Goal: Answer question/provide support

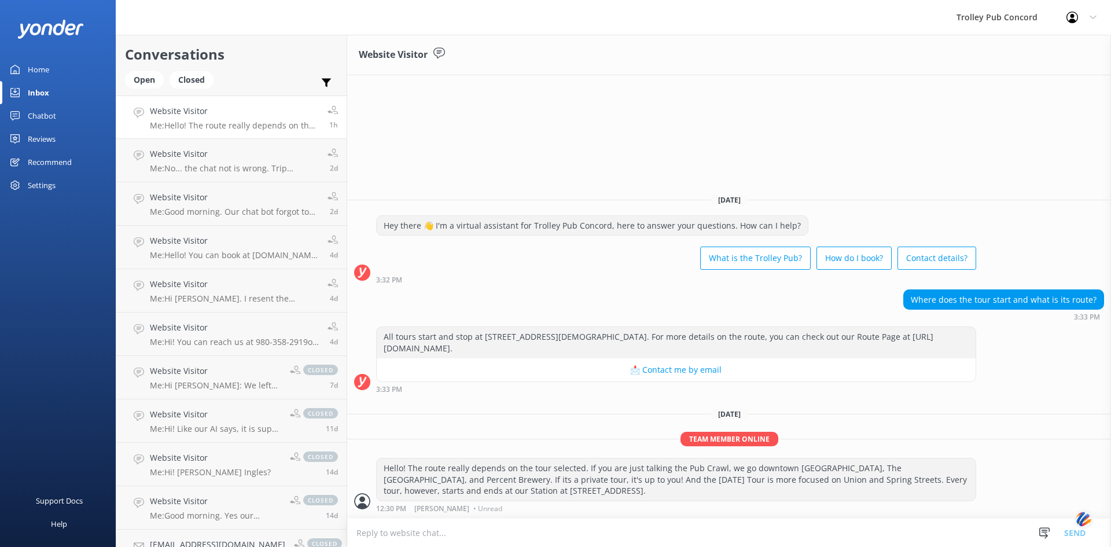
click at [42, 186] on div "Settings" at bounding box center [42, 185] width 28 height 23
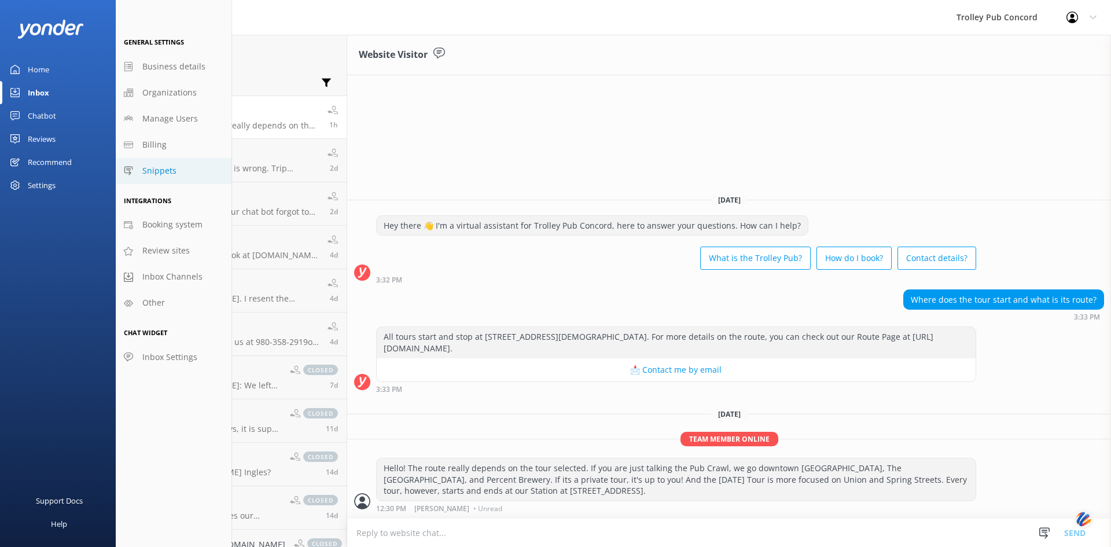
click at [146, 170] on span "Snippets" at bounding box center [159, 170] width 34 height 13
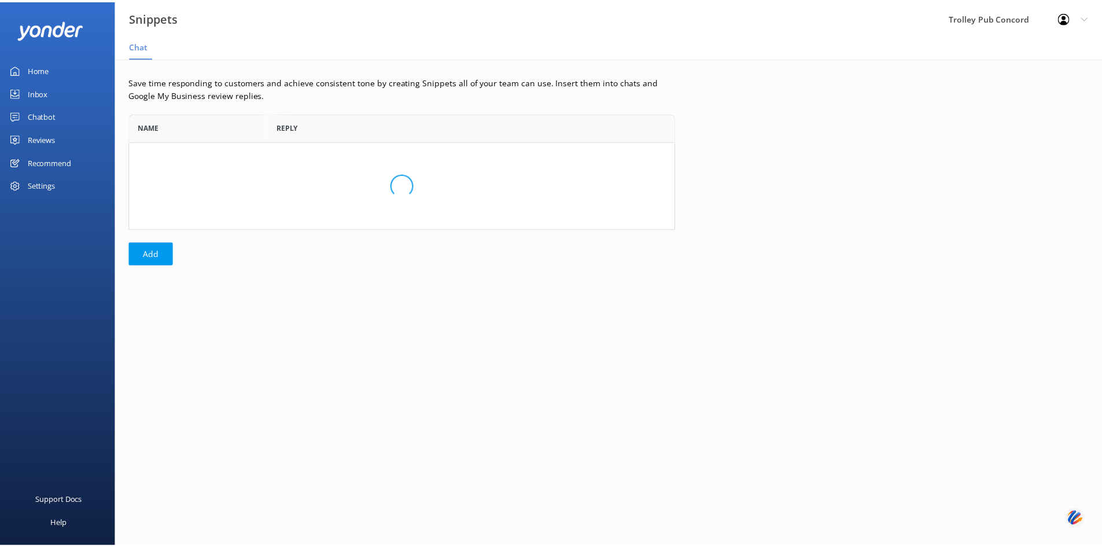
scroll to position [108, 542]
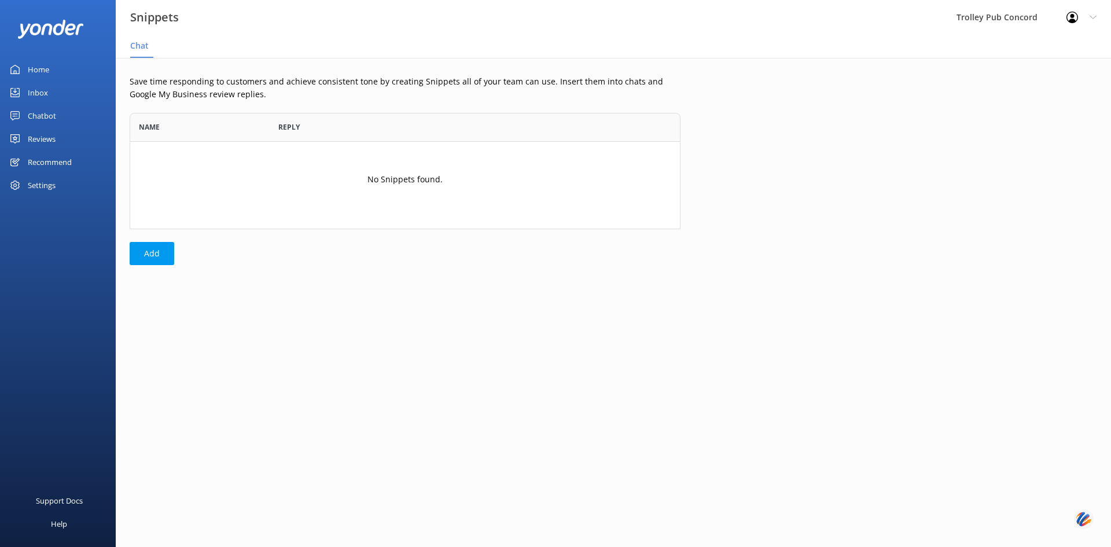
click at [33, 117] on div "Chatbot" at bounding box center [42, 115] width 28 height 23
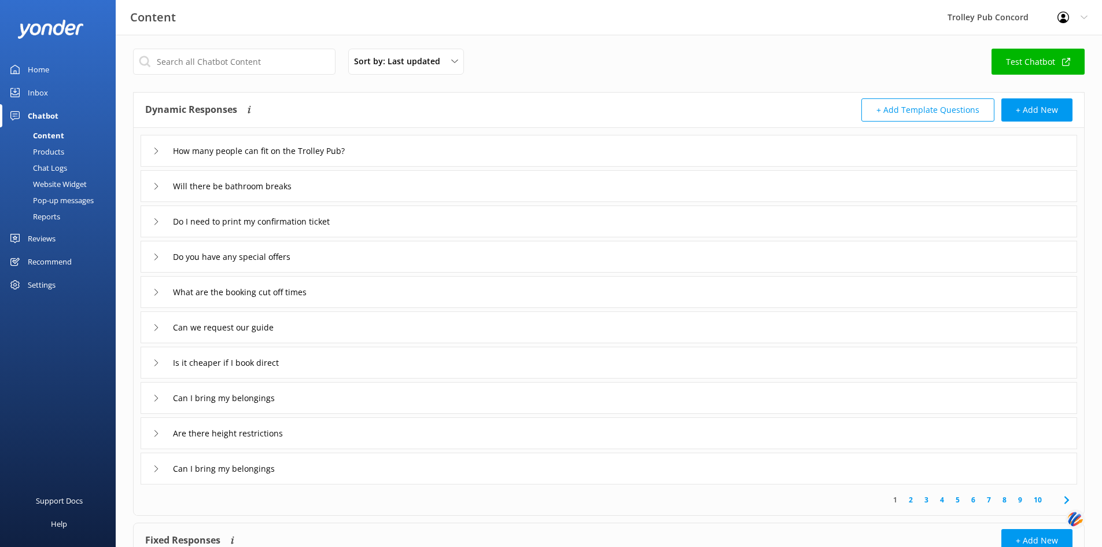
scroll to position [2, 0]
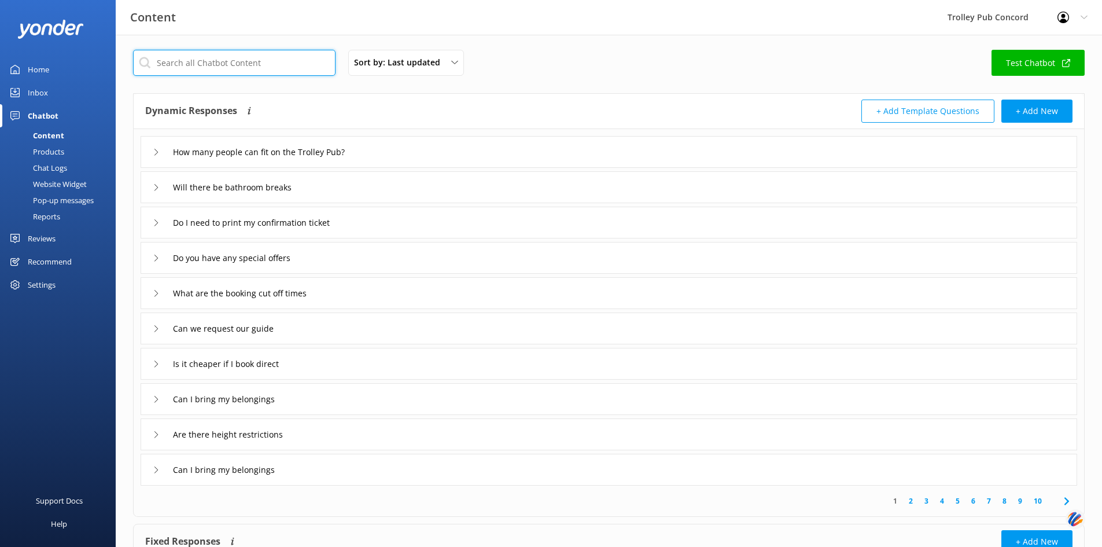
click at [249, 64] on input "text" at bounding box center [234, 63] width 202 height 26
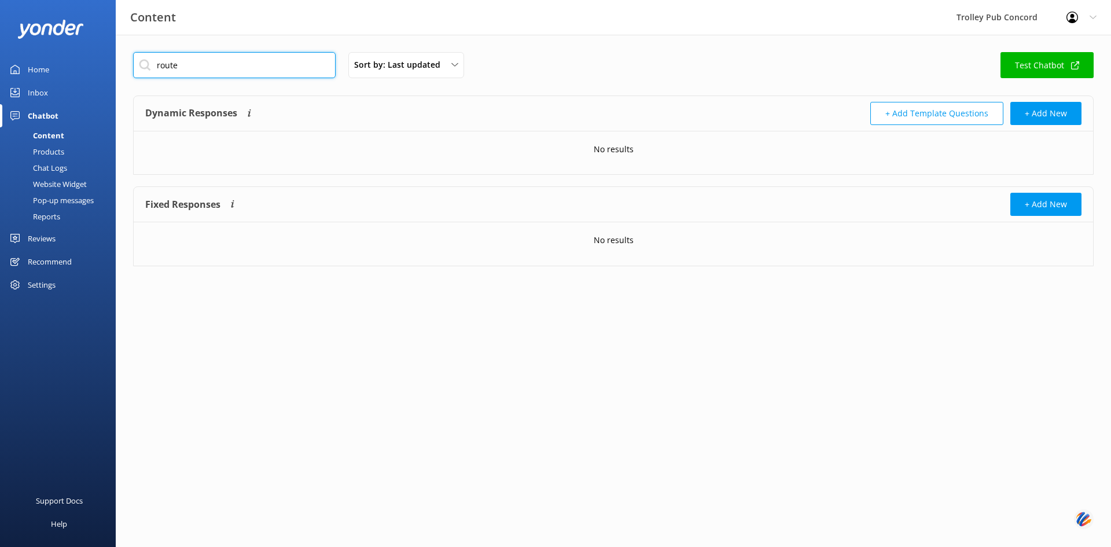
type input "route"
click at [34, 91] on div "Inbox" at bounding box center [38, 92] width 20 height 23
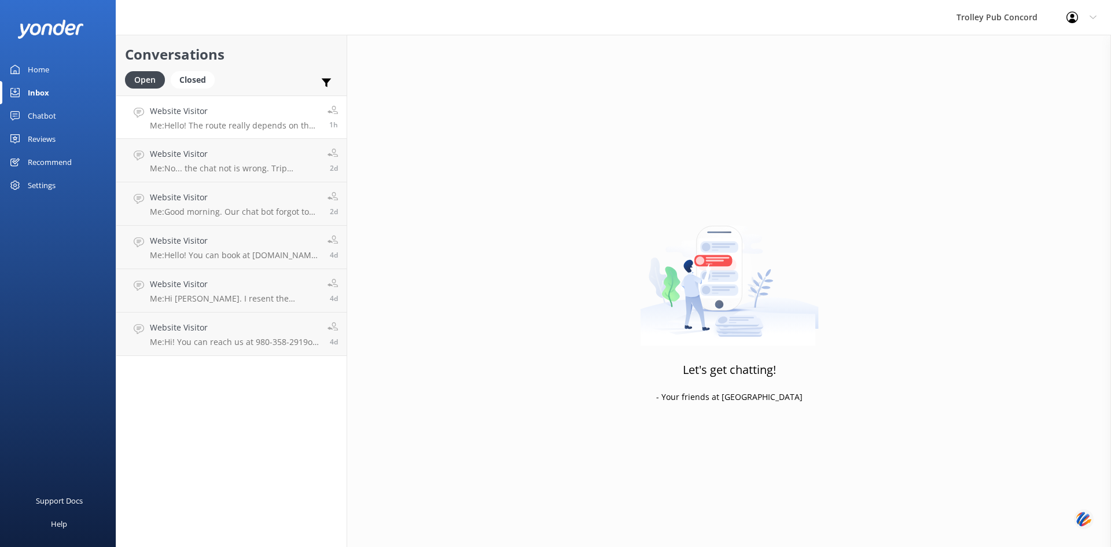
click at [215, 118] on div "Website Visitor Me: Hello! The route really depends on the tour selected. If yo…" at bounding box center [234, 117] width 169 height 25
